Goal: Task Accomplishment & Management: Use online tool/utility

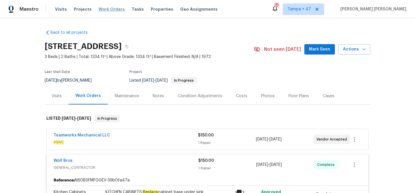
scroll to position [280, 0]
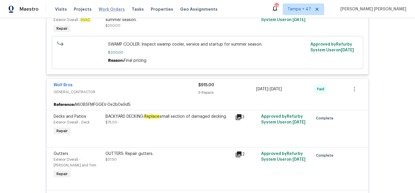
click at [110, 8] on span "Work Orders" at bounding box center [111, 9] width 26 height 6
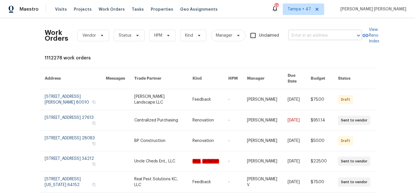
click at [324, 37] on input "text" at bounding box center [317, 35] width 58 height 9
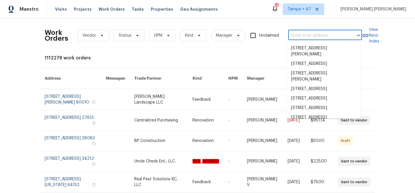
paste input "[STREET_ADDRESS]"
type input "[STREET_ADDRESS]"
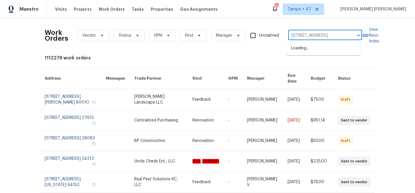
scroll to position [0, 25]
click at [323, 53] on li "[STREET_ADDRESS]" at bounding box center [323, 48] width 74 height 10
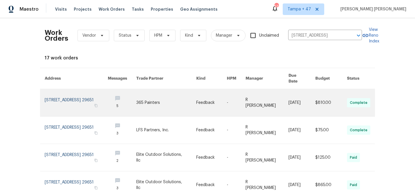
click at [308, 95] on link at bounding box center [301, 102] width 27 height 27
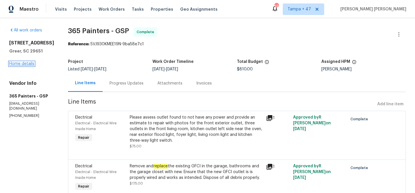
click at [26, 66] on link "Home details" at bounding box center [21, 64] width 25 height 4
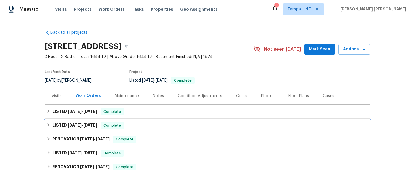
click at [102, 112] on span "Complete" at bounding box center [112, 112] width 22 height 6
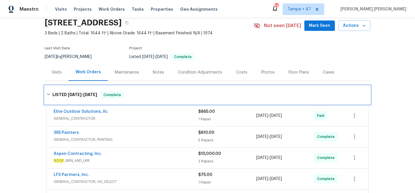
scroll to position [102, 0]
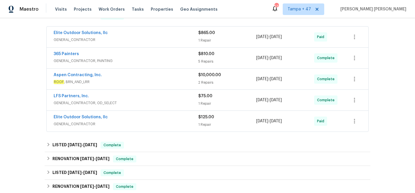
click at [175, 121] on span "GENERAL_CONTRACTOR" at bounding box center [126, 124] width 145 height 6
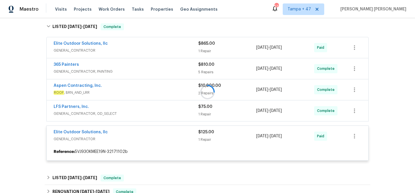
scroll to position [91, 0]
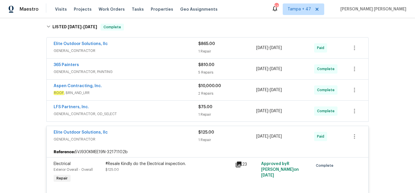
click at [170, 114] on span "GENERAL_CONTRACTOR, OD_SELECT" at bounding box center [126, 114] width 145 height 6
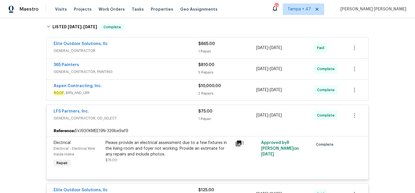
click at [174, 89] on div "Aspen Contracting, Inc." at bounding box center [126, 86] width 145 height 7
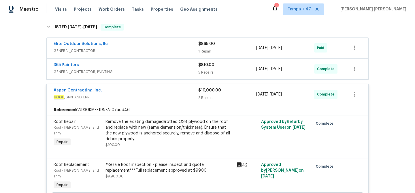
click at [180, 68] on div "365 Painters" at bounding box center [126, 65] width 145 height 7
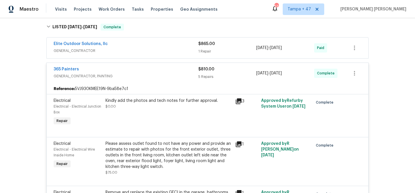
click at [180, 45] on div "Elite Outdoor Solutions, llc" at bounding box center [126, 44] width 145 height 7
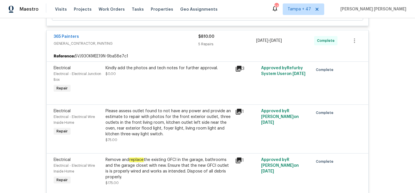
scroll to position [256, 0]
